Goal: Information Seeking & Learning: Learn about a topic

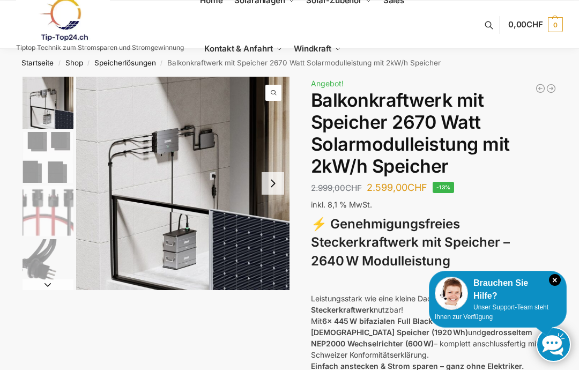
click at [558, 281] on icon "×" at bounding box center [555, 280] width 12 height 12
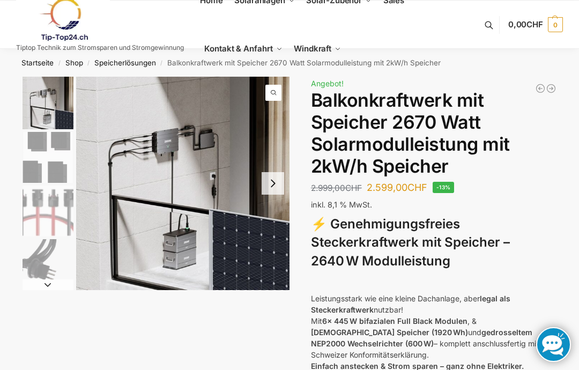
click at [274, 181] on button "Next slide" at bounding box center [272, 183] width 23 height 23
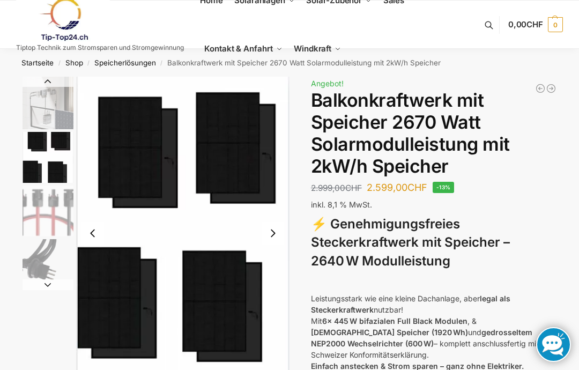
click at [273, 234] on button "Next slide" at bounding box center [272, 233] width 23 height 23
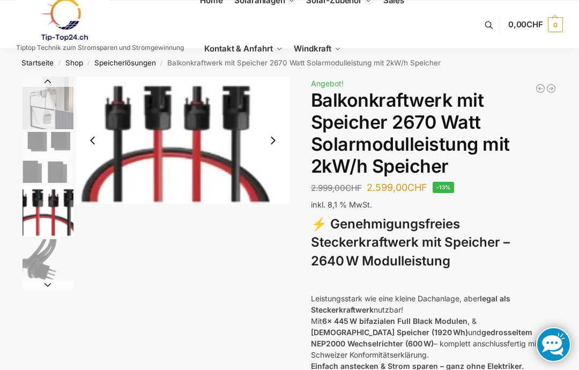
click at [276, 148] on button "Next slide" at bounding box center [272, 140] width 23 height 23
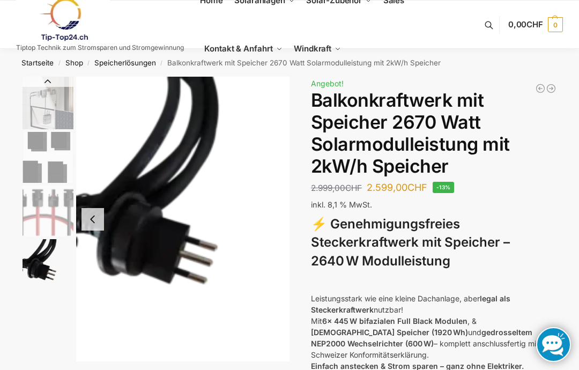
click at [89, 216] on button "Previous slide" at bounding box center [92, 219] width 23 height 23
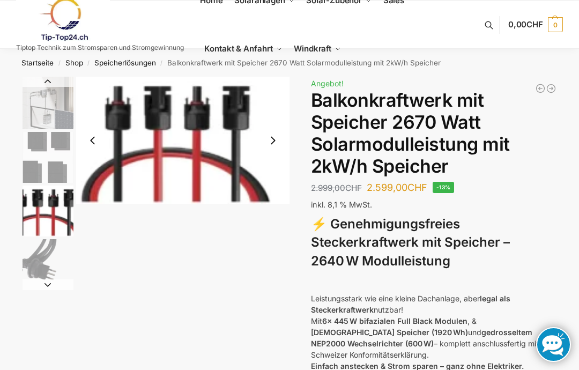
click at [57, 201] on img "3 / 4" at bounding box center [48, 210] width 51 height 51
click at [94, 138] on button "Previous slide" at bounding box center [92, 140] width 23 height 23
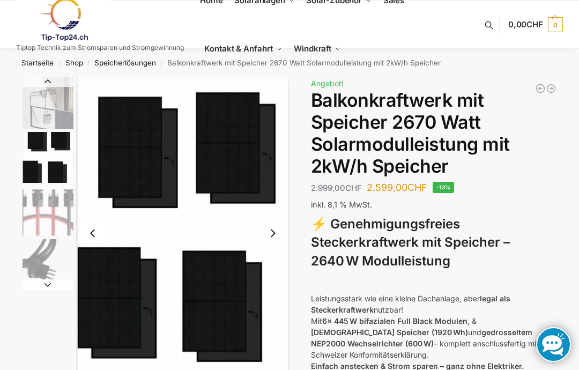
click at [56, 106] on img "1 / 4" at bounding box center [48, 103] width 51 height 53
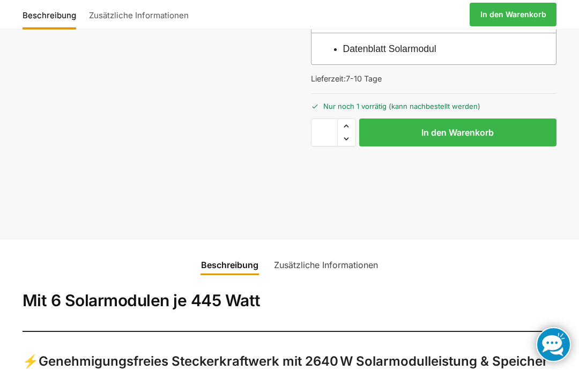
scroll to position [384, 0]
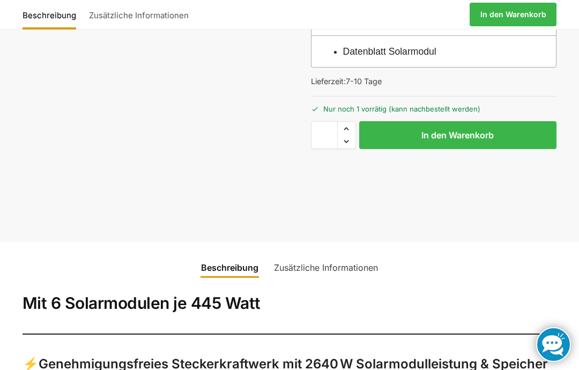
click at [331, 254] on link "Zusätzliche Informationen" at bounding box center [325, 267] width 117 height 26
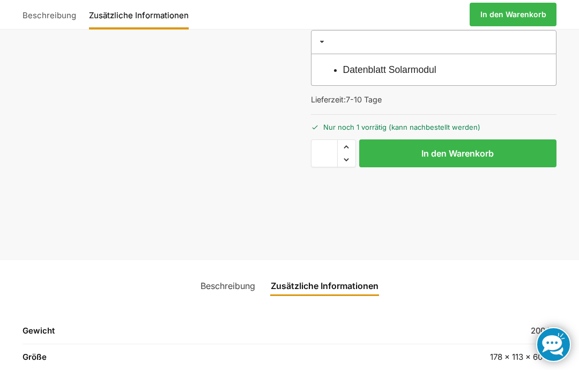
scroll to position [493, 0]
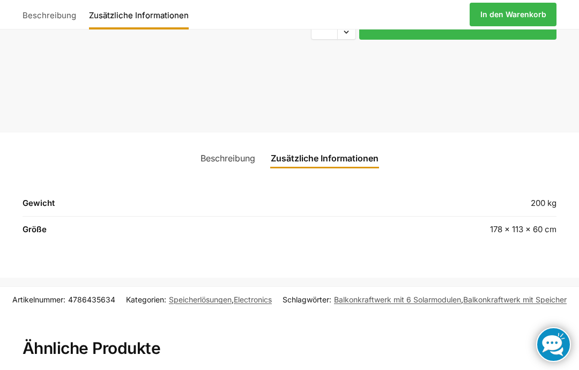
click at [226, 145] on link "Beschreibung" at bounding box center [228, 158] width 68 height 26
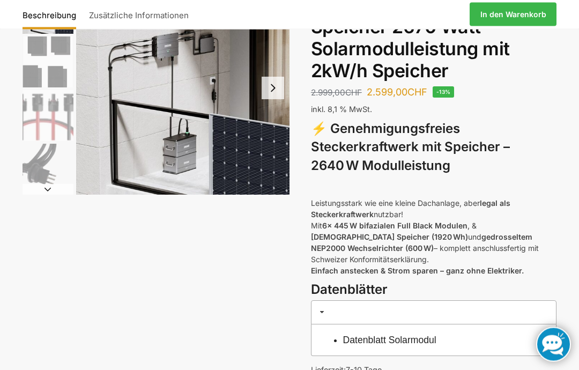
scroll to position [101, 0]
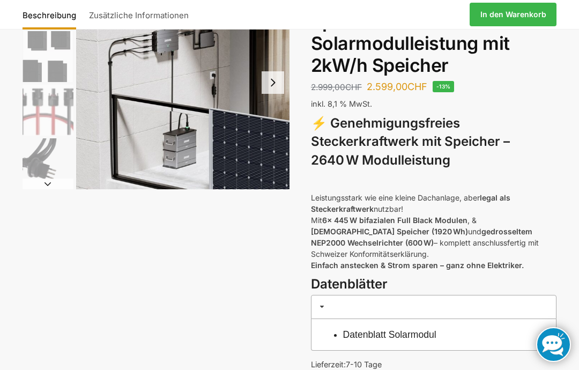
click at [431, 329] on link "Datenblatt Solarmodul" at bounding box center [389, 334] width 93 height 11
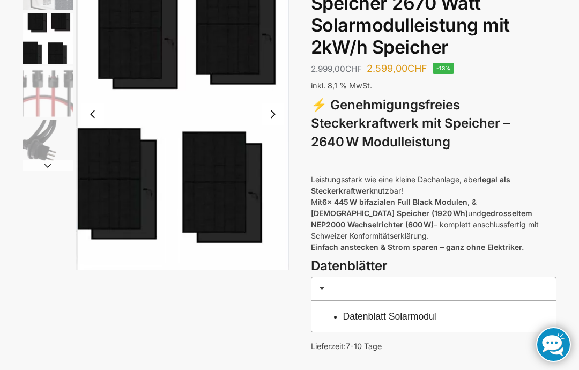
scroll to position [0, 0]
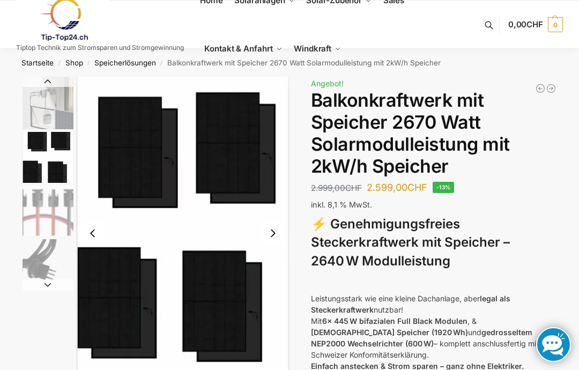
click at [269, 230] on button "Next slide" at bounding box center [272, 233] width 23 height 23
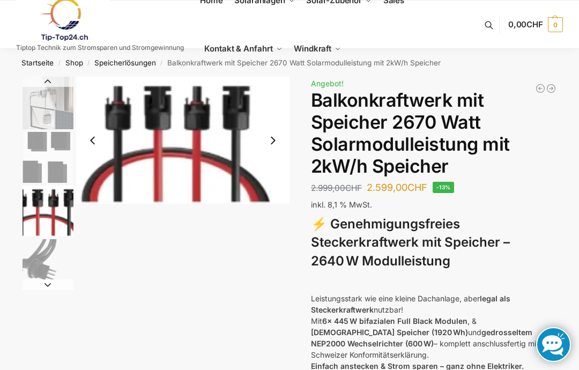
click at [92, 143] on button "Previous slide" at bounding box center [92, 140] width 23 height 23
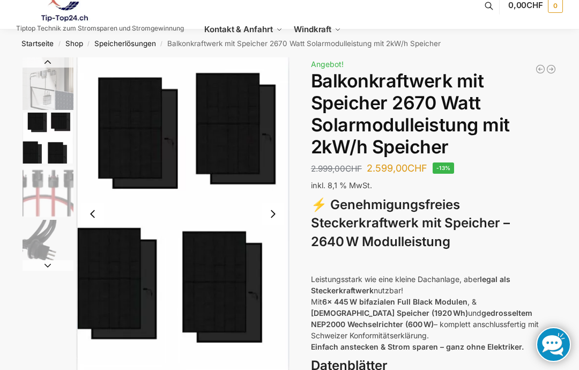
scroll to position [20, 0]
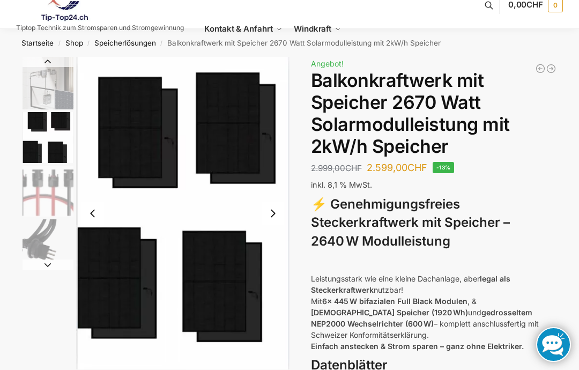
click at [50, 88] on img "1 / 4" at bounding box center [48, 83] width 51 height 53
click at [44, 183] on img "3 / 4" at bounding box center [48, 191] width 51 height 51
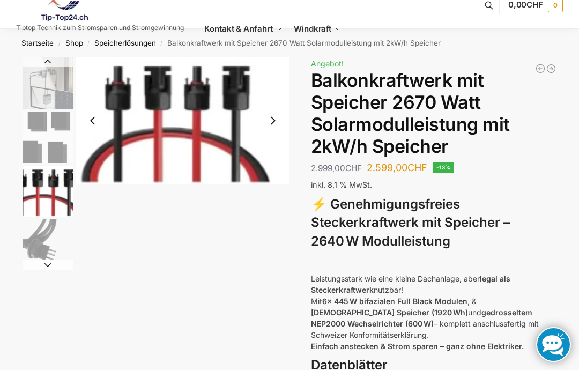
click at [26, 233] on img "4 / 4" at bounding box center [48, 244] width 51 height 51
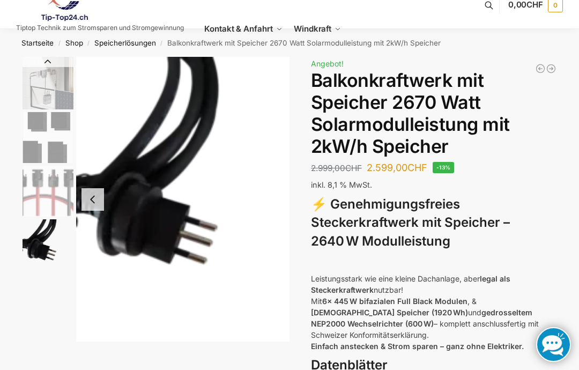
click at [49, 82] on img "1 / 4" at bounding box center [48, 83] width 51 height 53
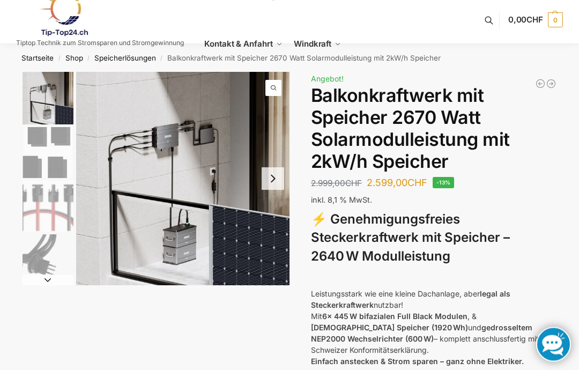
scroll to position [0, 0]
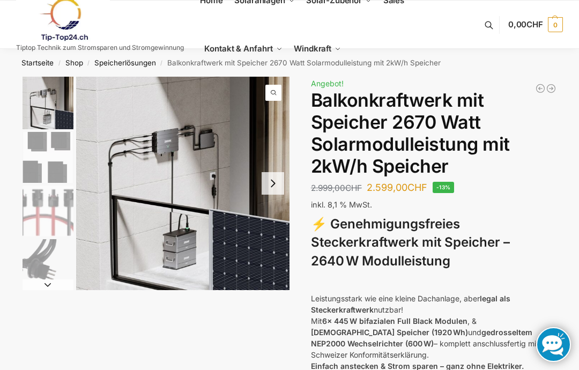
click at [66, 25] on img at bounding box center [63, 19] width 94 height 43
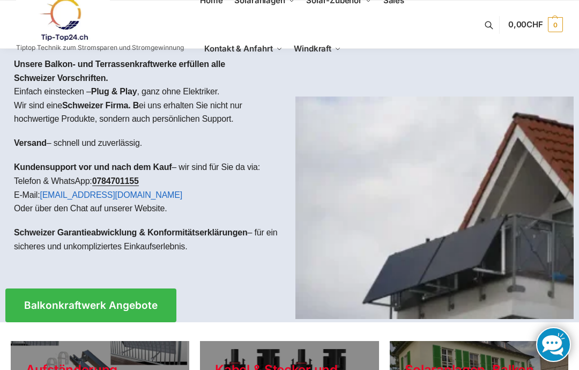
click at [519, 255] on img at bounding box center [434, 207] width 278 height 222
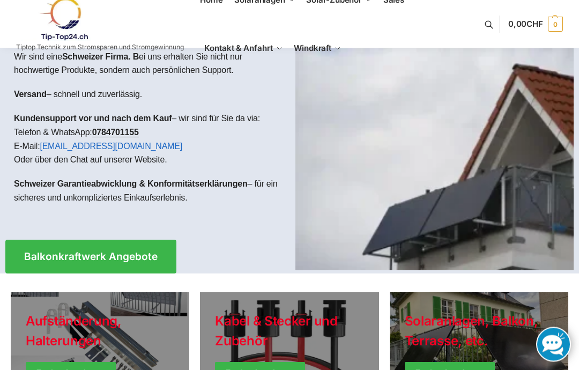
scroll to position [49, 0]
